Goal: Task Accomplishment & Management: Use online tool/utility

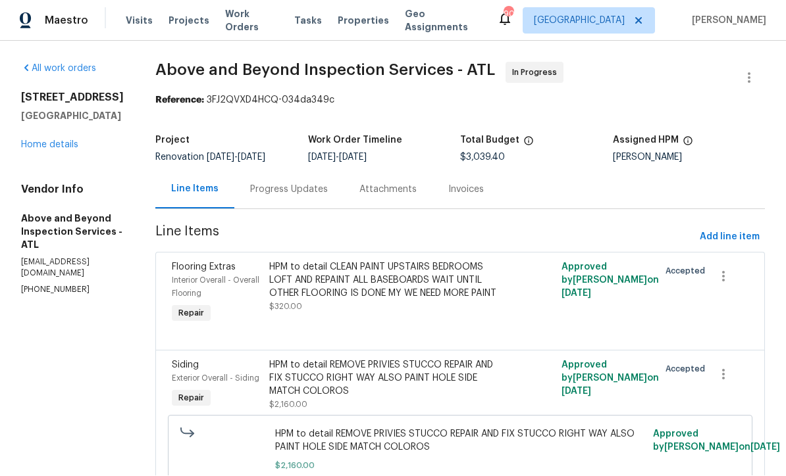
scroll to position [1, 0]
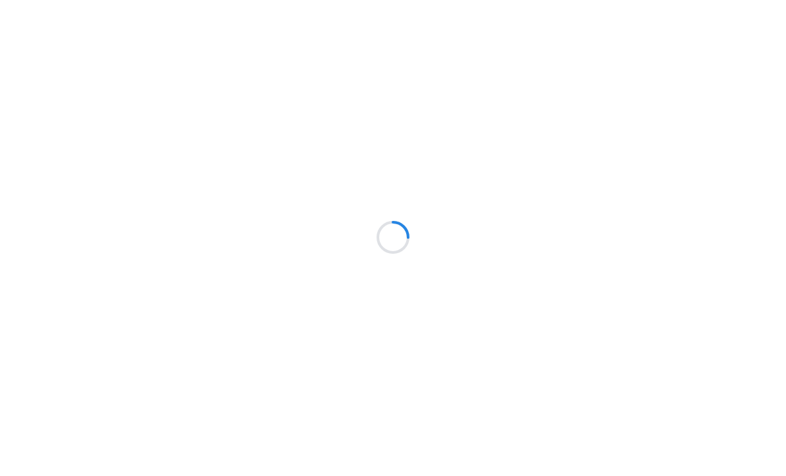
scroll to position [1, 0]
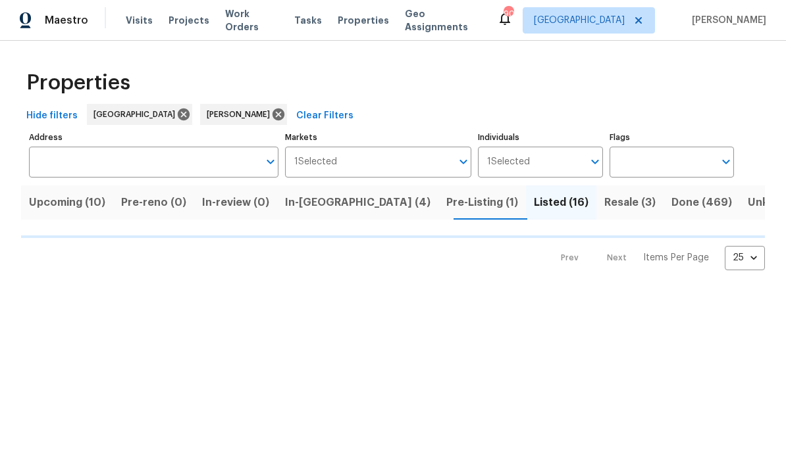
click at [167, 136] on label "Address" at bounding box center [153, 138] width 249 height 8
click at [167, 147] on input "Address" at bounding box center [144, 162] width 230 height 31
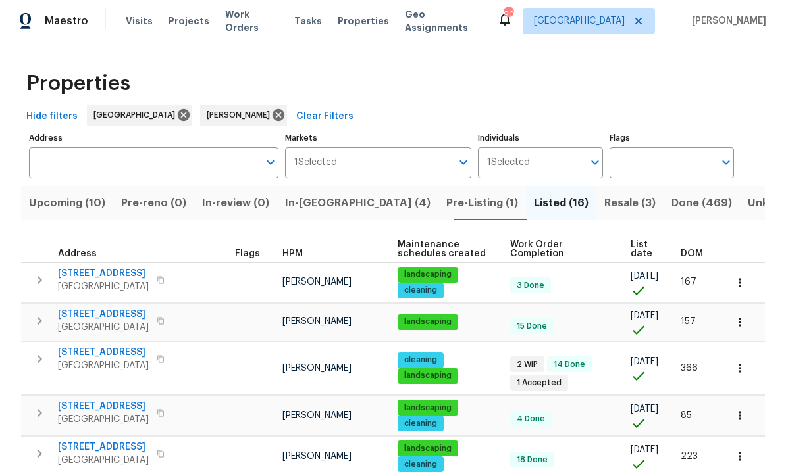
click at [320, 209] on span "In-reno (4)" at bounding box center [357, 203] width 145 height 18
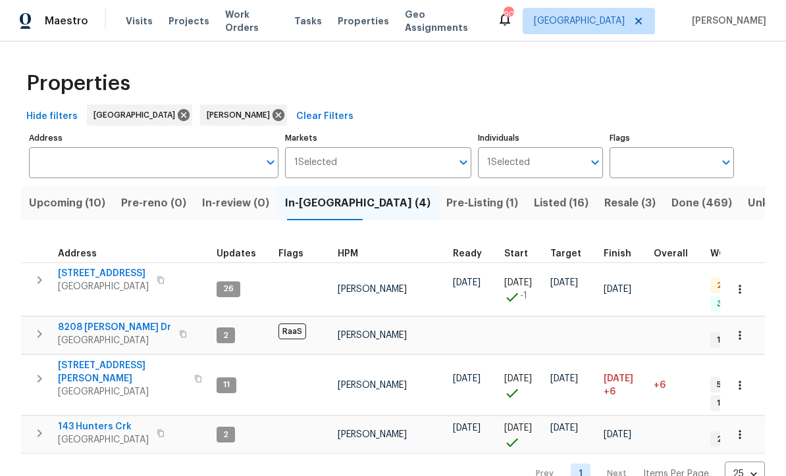
click at [93, 271] on span "188 Lost Lake Trl" at bounding box center [103, 273] width 91 height 13
click at [89, 321] on span "8208 Connally Dr" at bounding box center [114, 327] width 113 height 13
click at [76, 355] on td "422 Marty Ln Dallas, GA 30132" at bounding box center [116, 378] width 190 height 47
click at [82, 359] on span "422 Marty Ln" at bounding box center [122, 372] width 128 height 26
click at [85, 421] on span "143 Hunters Crk" at bounding box center [103, 427] width 91 height 13
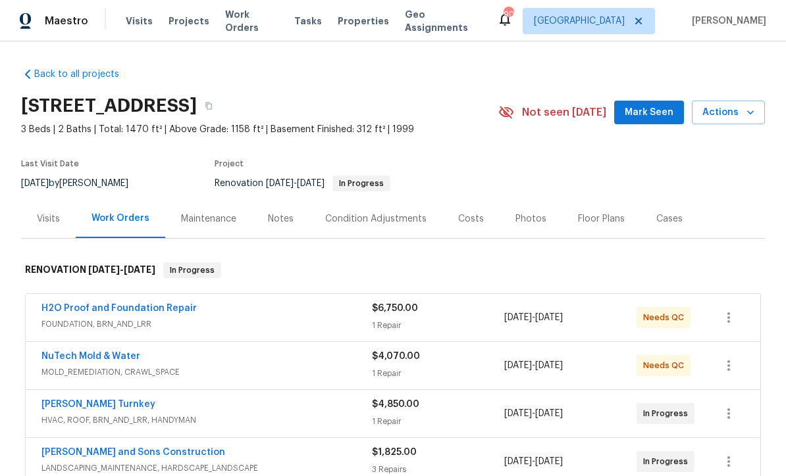
click at [659, 117] on span "Mark Seen" at bounding box center [649, 113] width 49 height 16
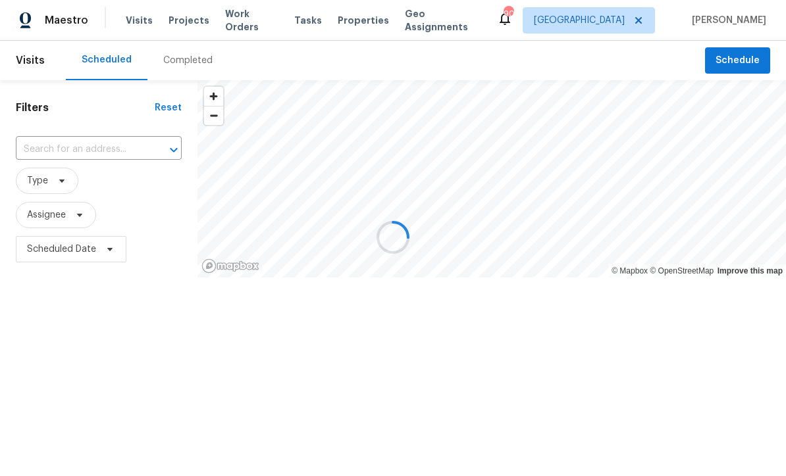
scroll to position [1, 0]
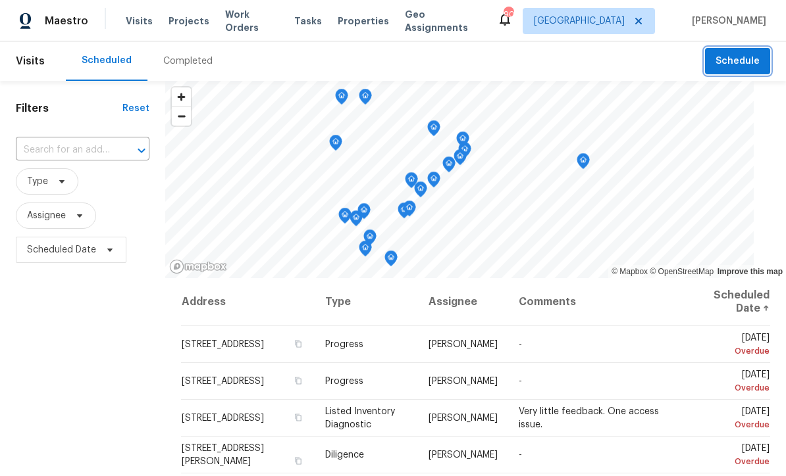
click at [732, 58] on span "Schedule" at bounding box center [737, 61] width 44 height 16
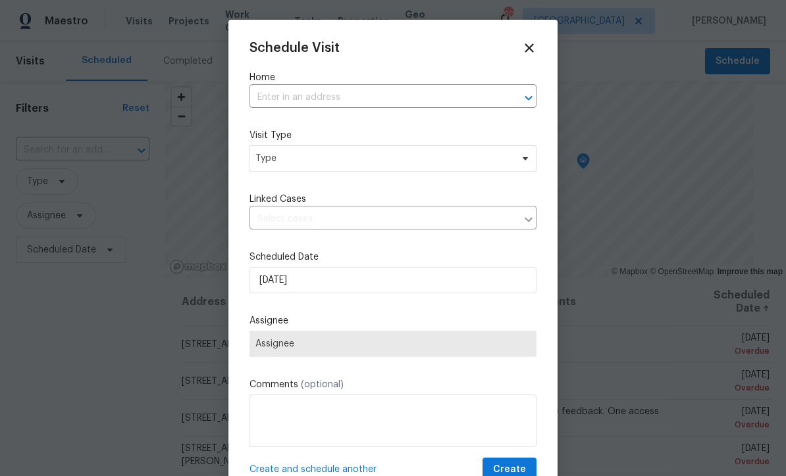
click at [274, 92] on input "text" at bounding box center [374, 98] width 250 height 20
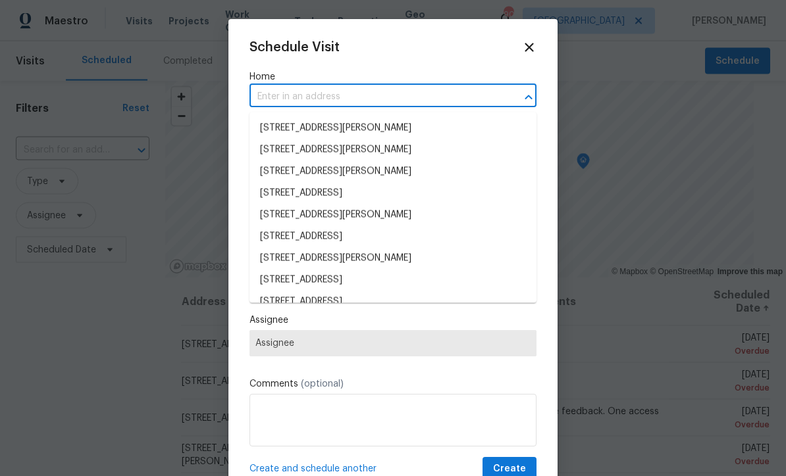
click at [272, 99] on input "text" at bounding box center [374, 98] width 250 height 20
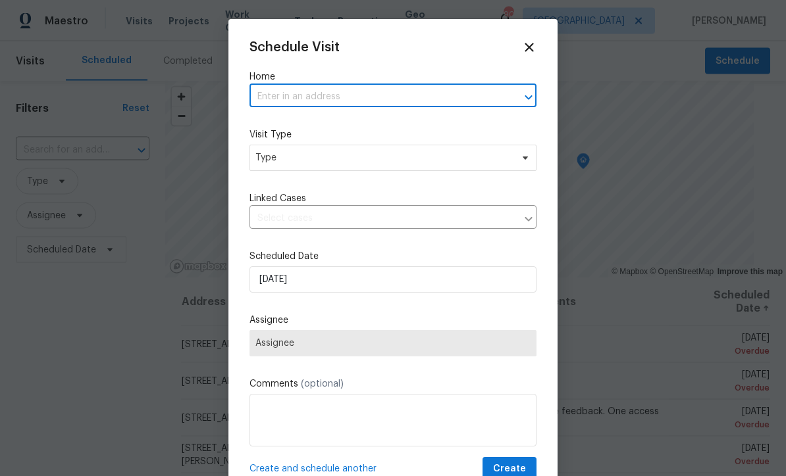
paste input "188 Lost Lake Trl, Villa Rica, GA 30180"
type input "188 Lost Lake Trl, Villa Rica, GA 30180"
click at [294, 130] on li "188 Lost Lake Trl, Villa Rica, GA 30180" at bounding box center [392, 128] width 287 height 22
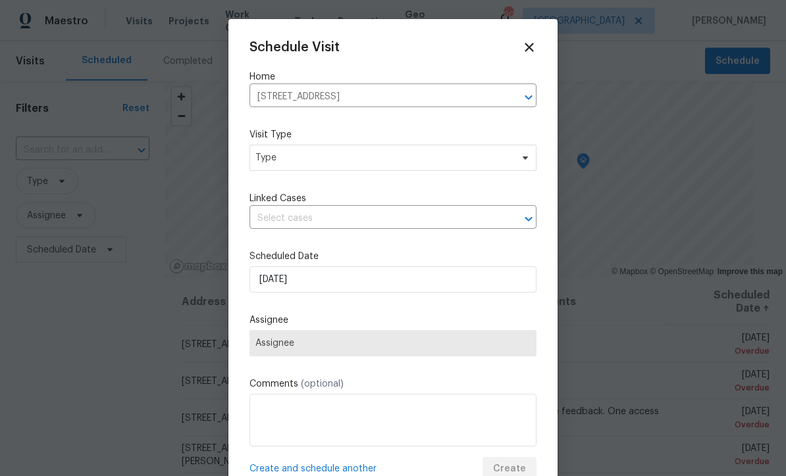
scroll to position [1, 0]
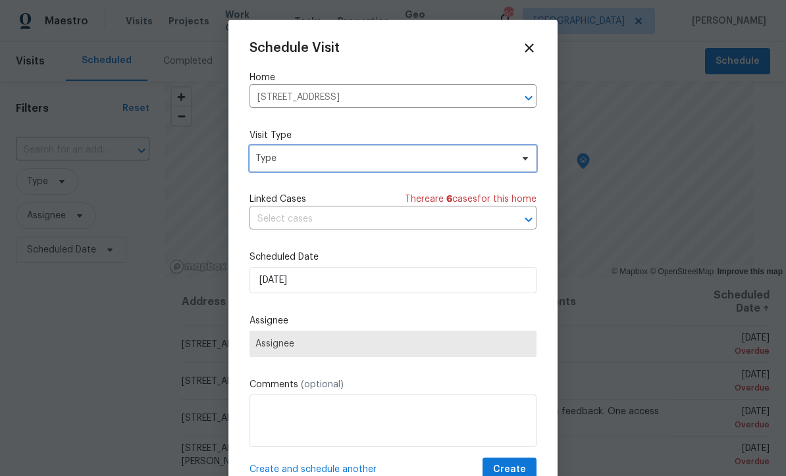
click at [266, 157] on span "Type" at bounding box center [383, 158] width 256 height 13
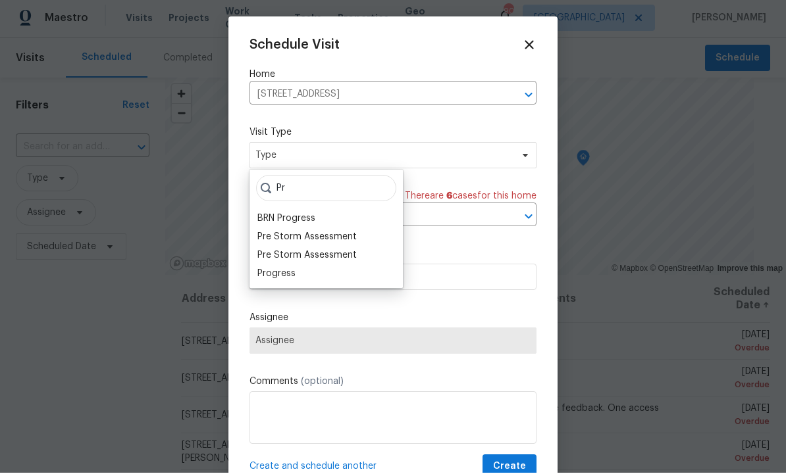
scroll to position [3, 0]
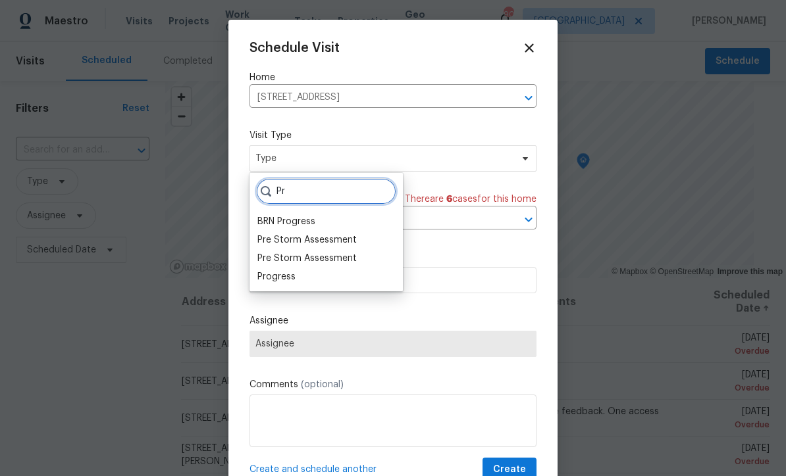
type input "Pr"
click at [272, 272] on div "Progress" at bounding box center [276, 276] width 38 height 13
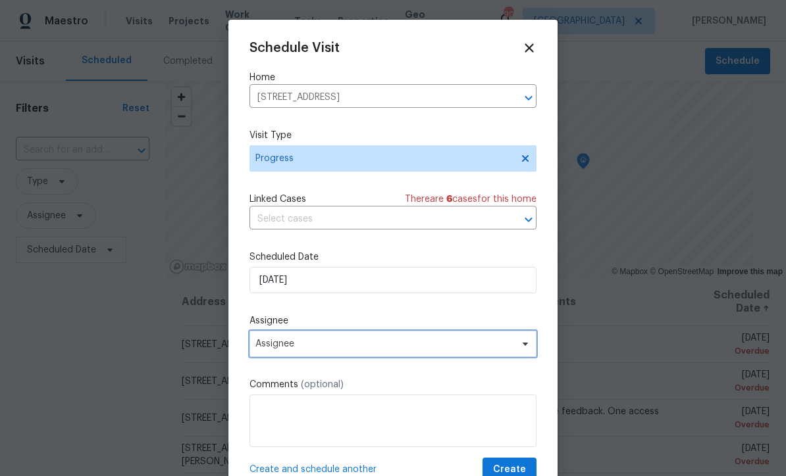
click at [263, 345] on span "Assignee" at bounding box center [384, 344] width 258 height 11
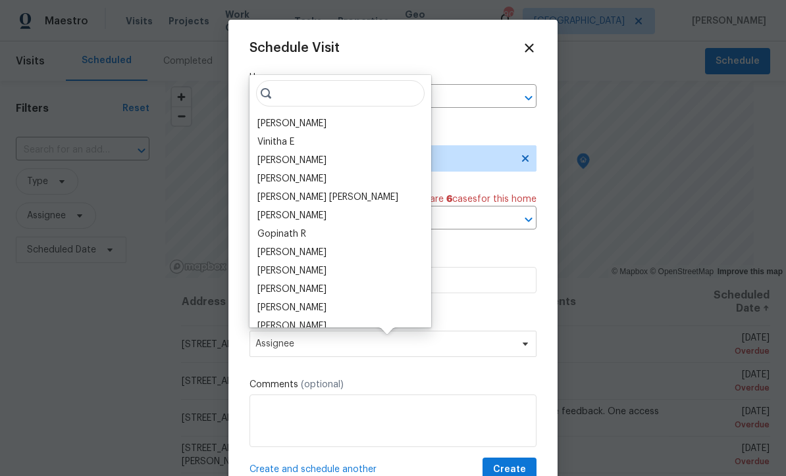
scroll to position [3, 0]
click at [270, 119] on div "[PERSON_NAME]" at bounding box center [291, 123] width 69 height 13
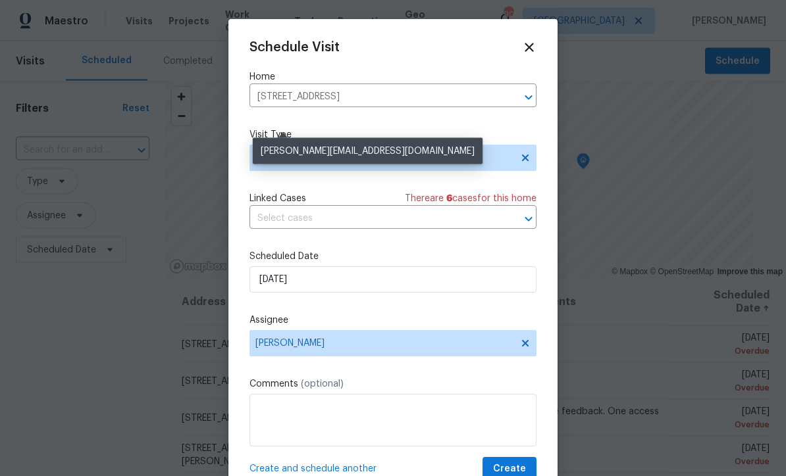
scroll to position [3, 0]
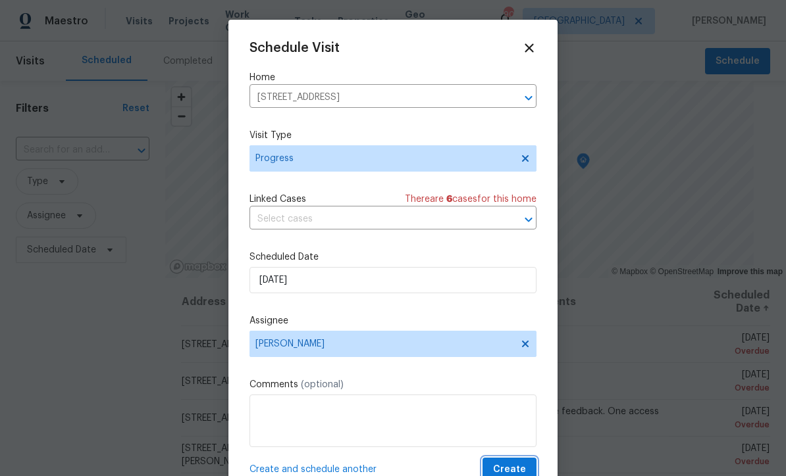
click at [505, 465] on button "Create" at bounding box center [509, 470] width 54 height 24
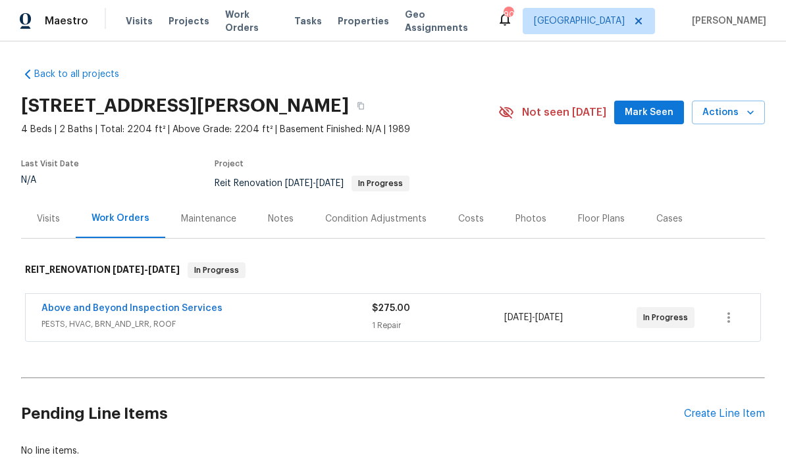
click at [646, 112] on span "Mark Seen" at bounding box center [649, 113] width 49 height 16
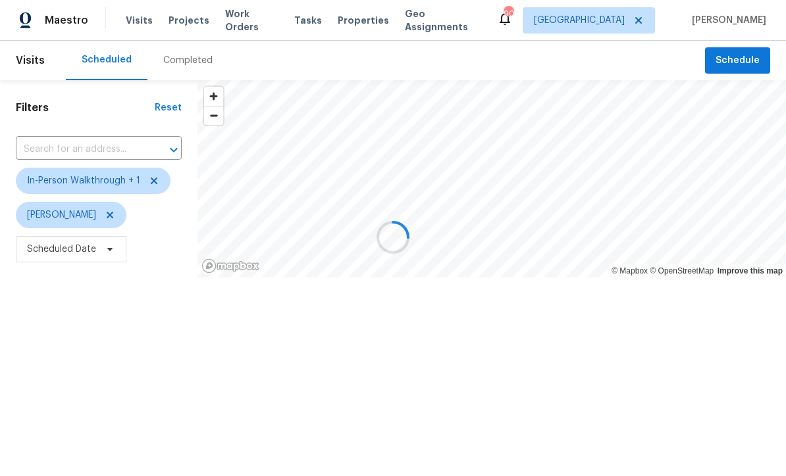
scroll to position [1, 0]
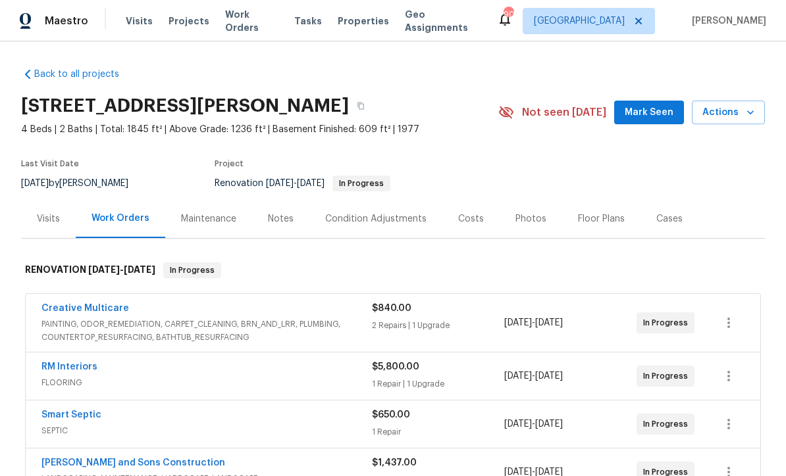
click at [645, 113] on span "Mark Seen" at bounding box center [649, 113] width 49 height 16
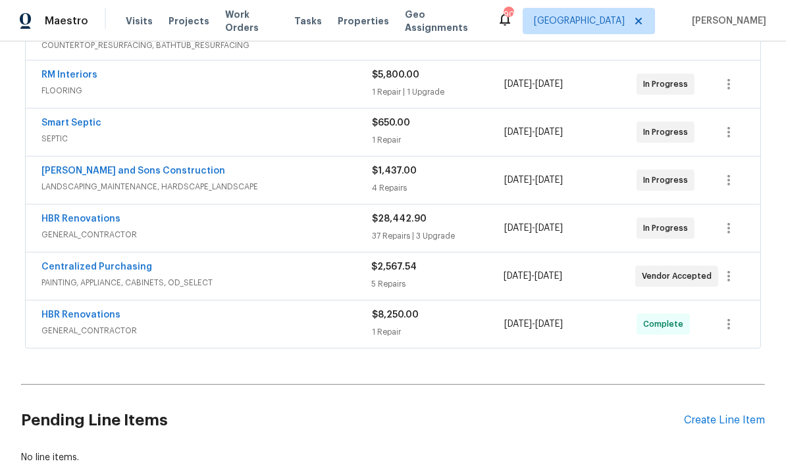
scroll to position [294, 0]
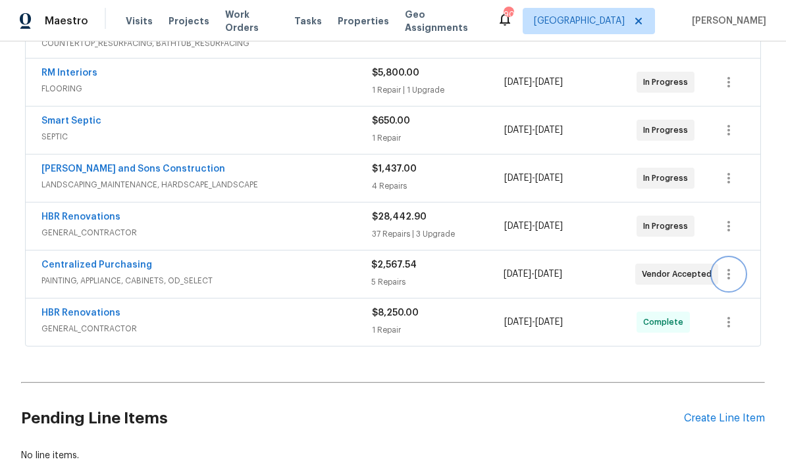
click at [731, 280] on icon "button" at bounding box center [729, 275] width 16 height 16
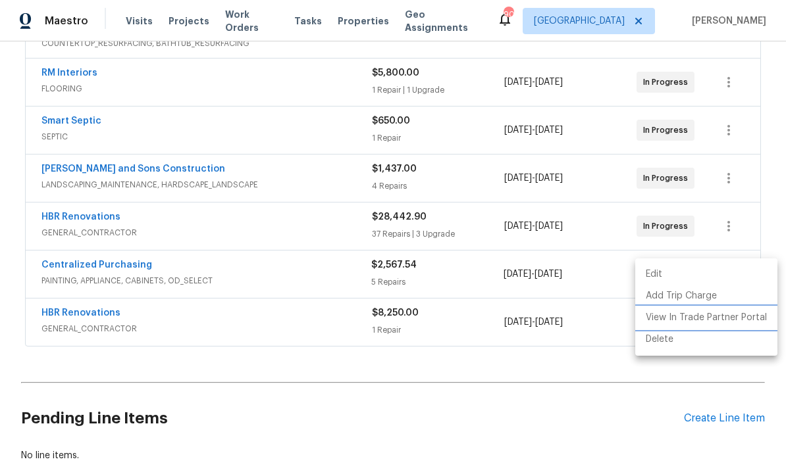
click at [712, 324] on li "View In Trade Partner Portal" at bounding box center [706, 318] width 142 height 22
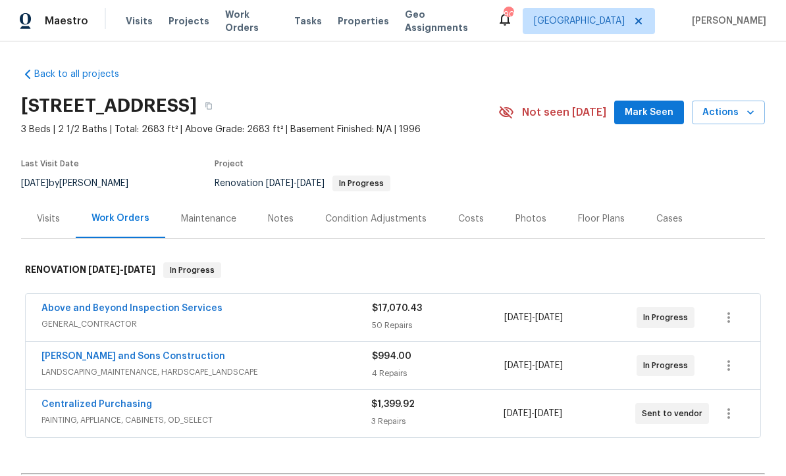
click at [644, 114] on span "Mark Seen" at bounding box center [649, 113] width 49 height 16
click at [268, 217] on div "Notes" at bounding box center [281, 219] width 26 height 13
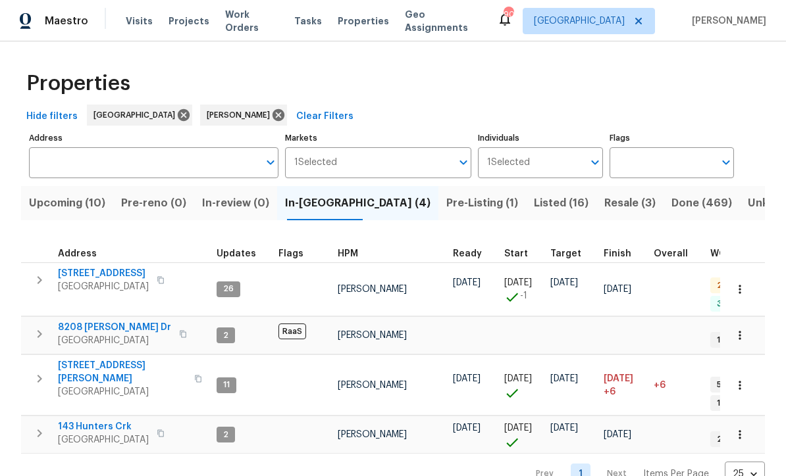
click at [63, 204] on span "Upcoming (10)" at bounding box center [67, 203] width 76 height 18
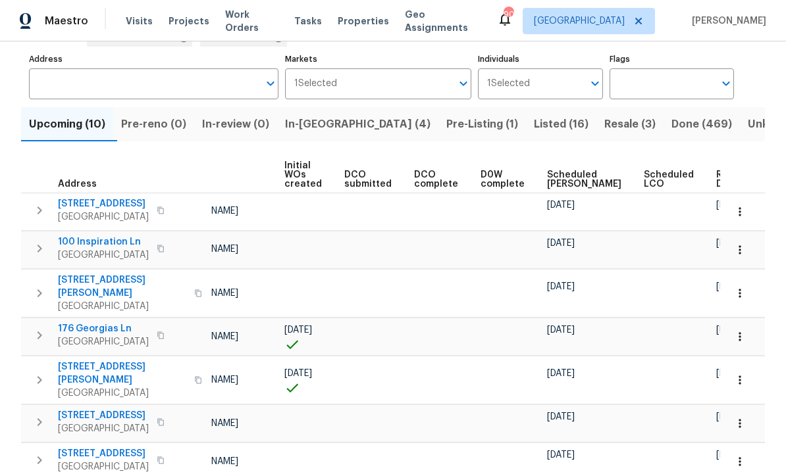
scroll to position [0, 94]
click at [717, 181] on span "Ready Date" at bounding box center [731, 179] width 29 height 18
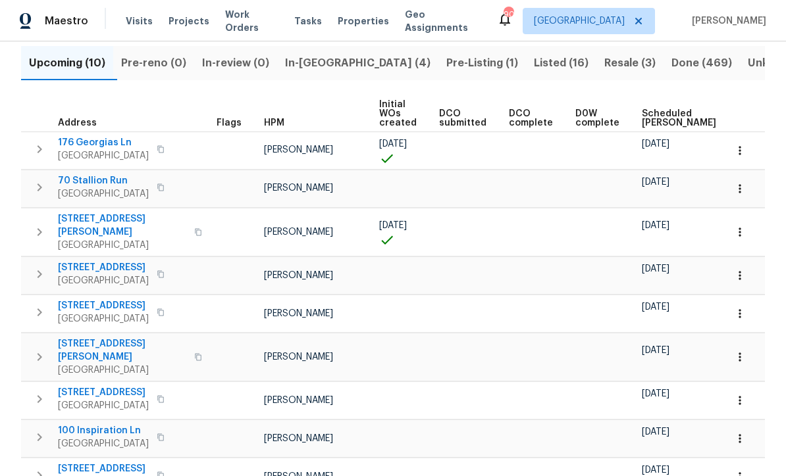
scroll to position [138, 0]
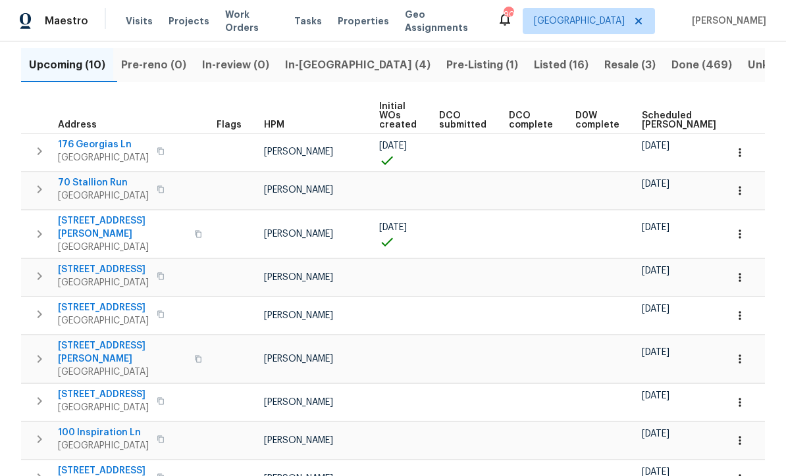
click at [749, 194] on button "button" at bounding box center [739, 190] width 29 height 29
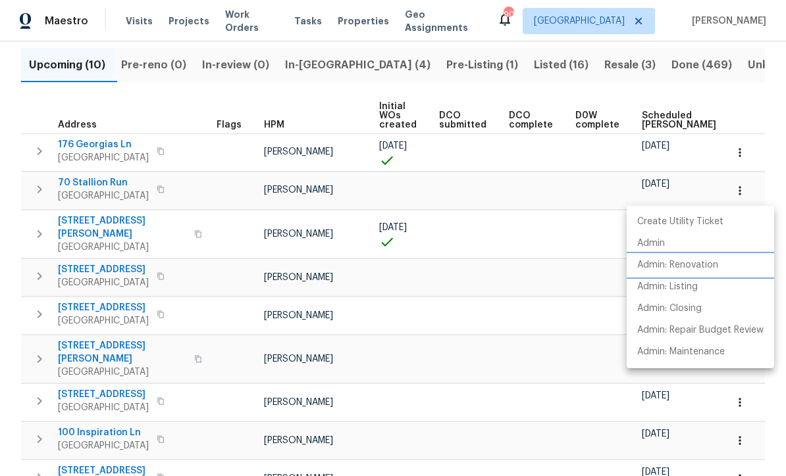
click at [704, 266] on p "Admin: Renovation" at bounding box center [677, 266] width 81 height 14
click at [23, 201] on div at bounding box center [393, 238] width 786 height 476
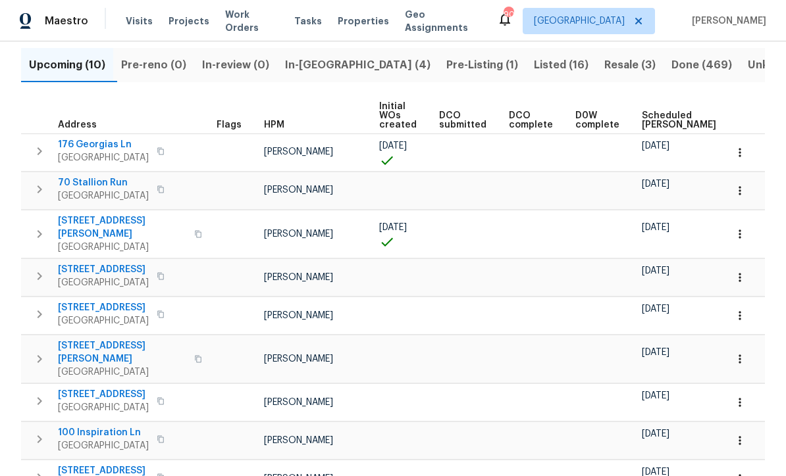
click at [746, 234] on button "button" at bounding box center [739, 234] width 29 height 29
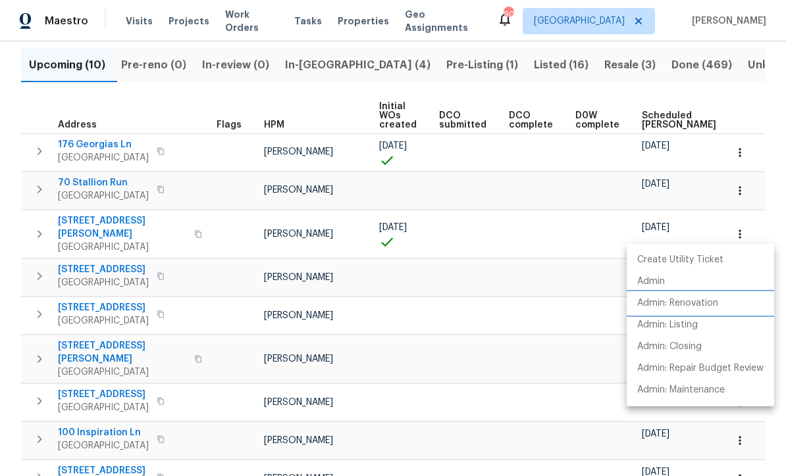
click at [705, 311] on li "Admin: Renovation" at bounding box center [699, 304] width 147 height 22
